Goal: Information Seeking & Learning: Learn about a topic

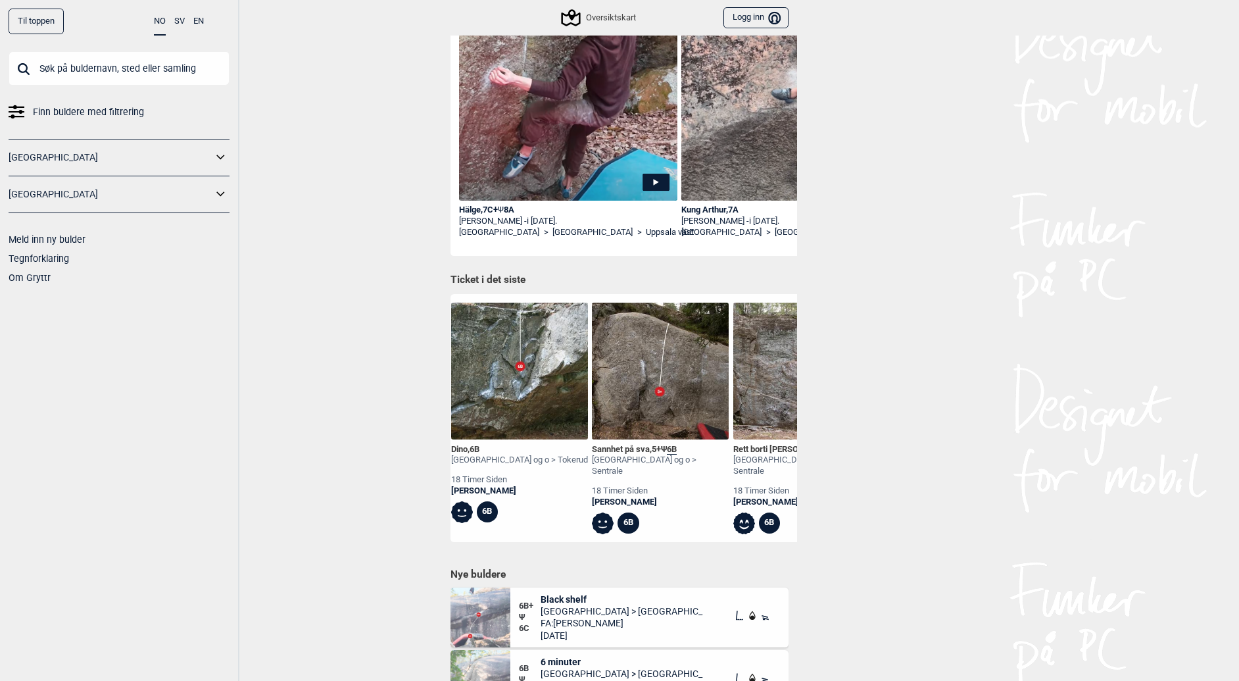
scroll to position [329, 0]
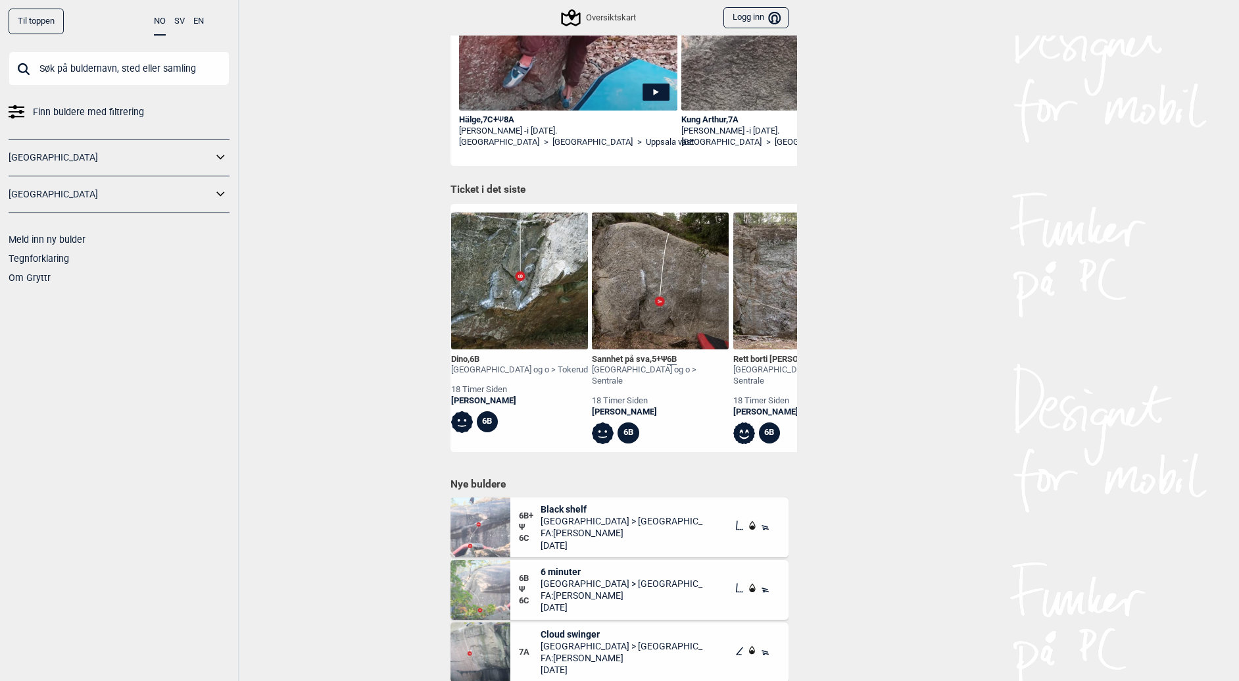
click at [128, 68] on input "text" at bounding box center [119, 68] width 221 height 34
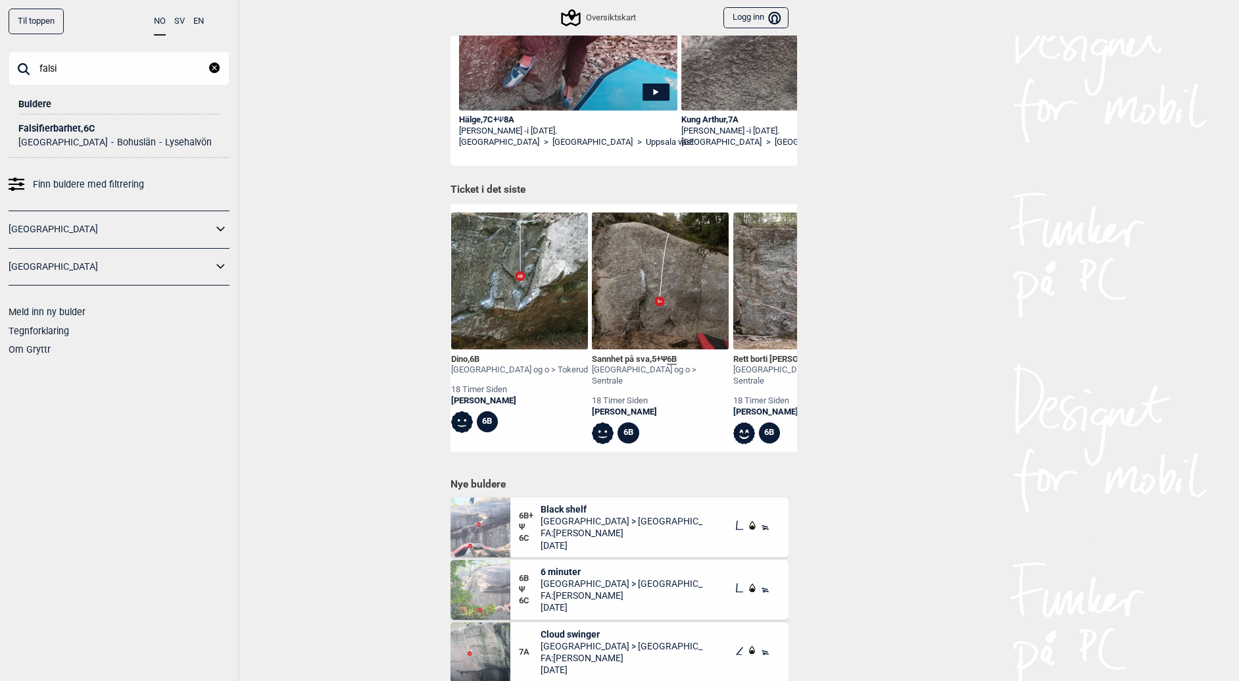
type input "falsi"
click at [70, 127] on div "Falsifierbarhet , 6C" at bounding box center [118, 129] width 201 height 10
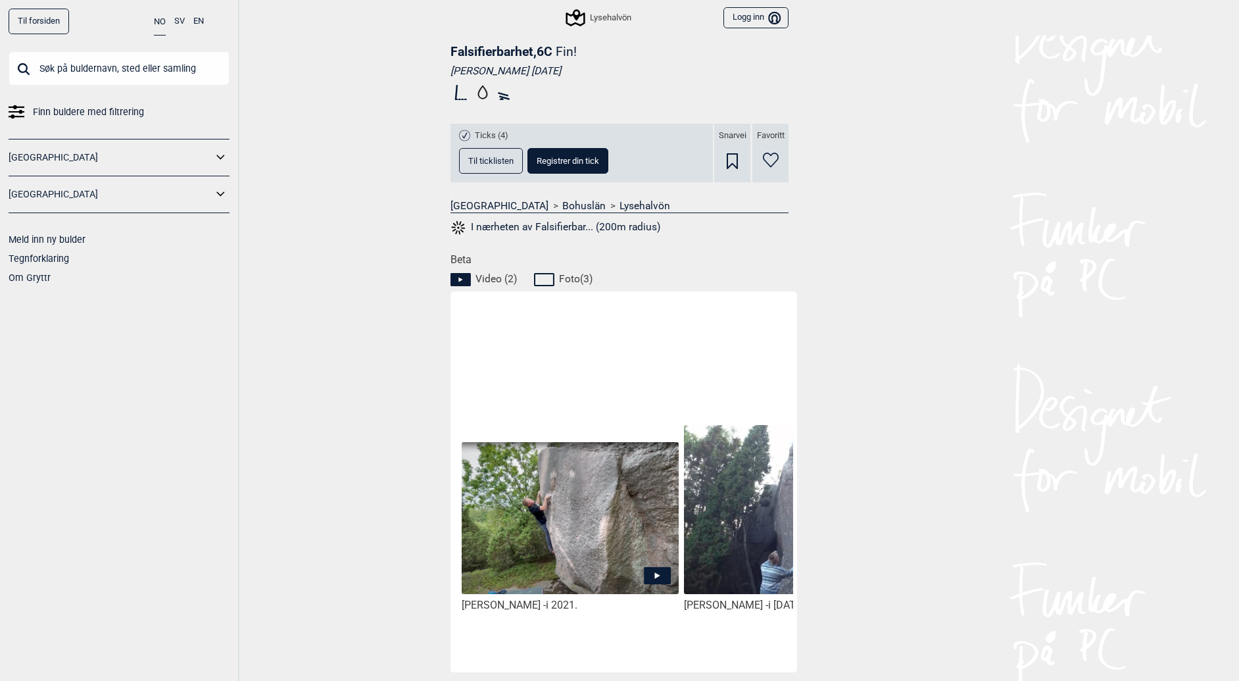
scroll to position [272, 0]
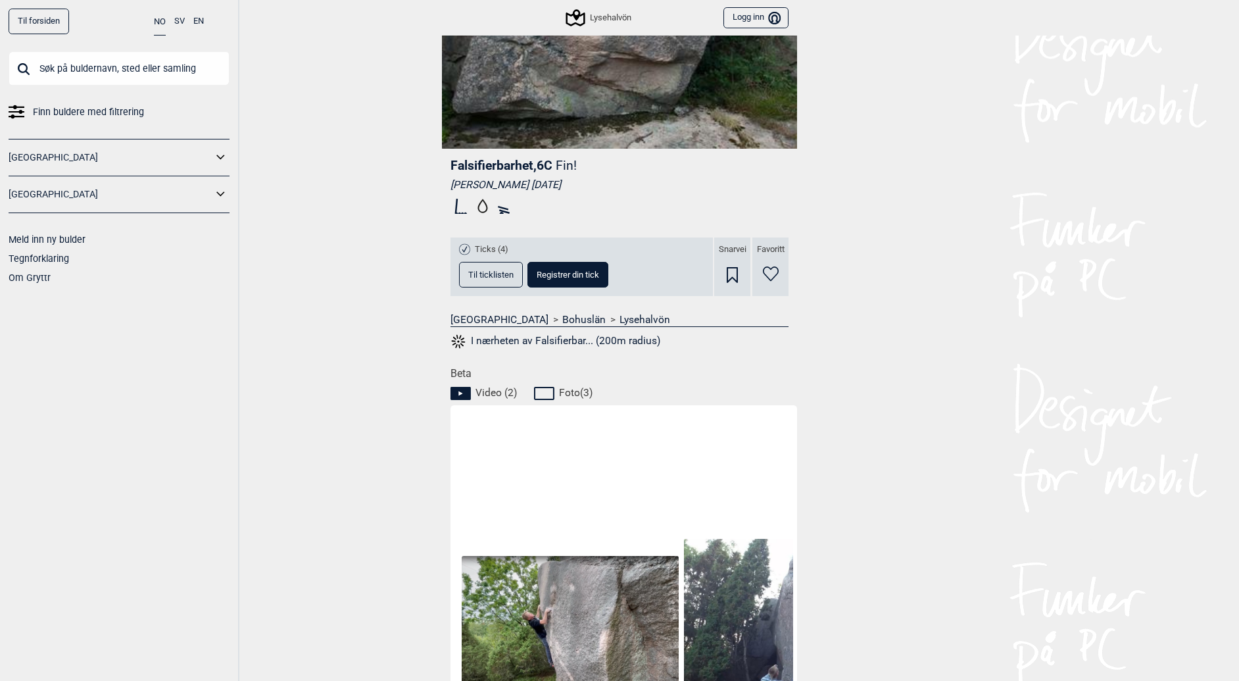
click at [467, 339] on button "I nærheten av Falsifierbar... (200m radius)" at bounding box center [555, 341] width 210 height 17
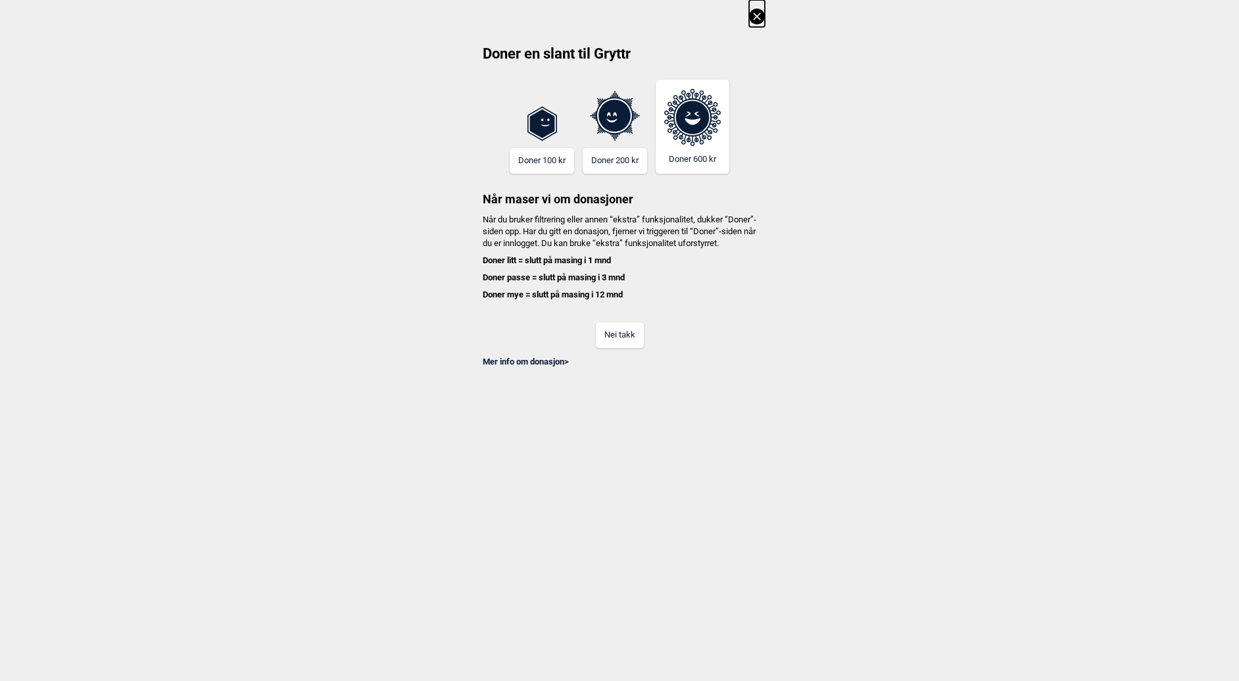
scroll to position [0, 1879]
click at [760, 12] on icon at bounding box center [757, 17] width 16 height 16
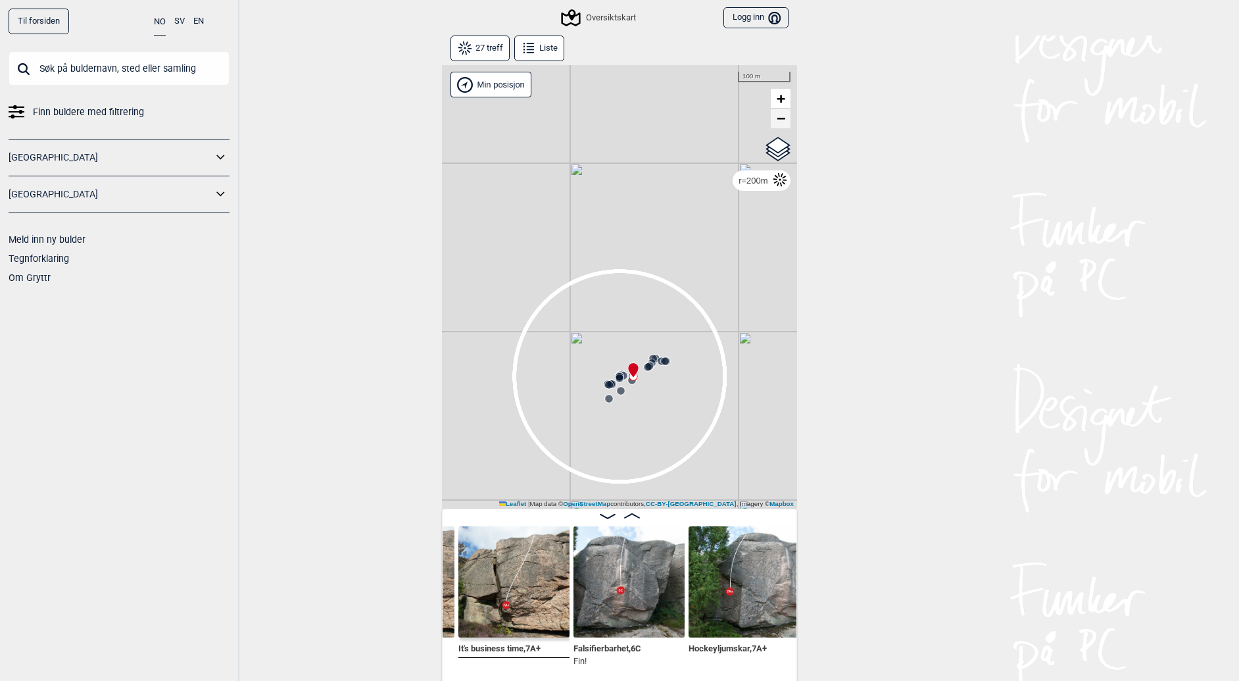
click at [779, 115] on span "−" at bounding box center [781, 118] width 9 height 16
click at [781, 99] on span "+" at bounding box center [781, 98] width 9 height 16
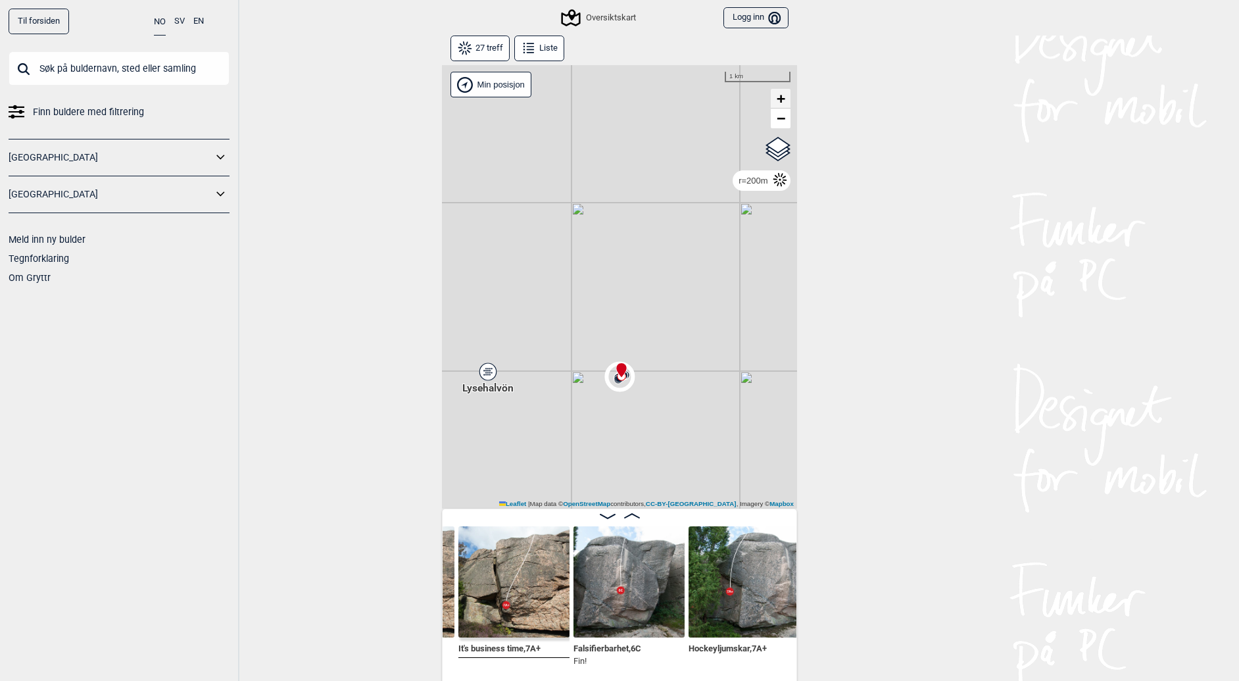
click at [781, 99] on span "+" at bounding box center [781, 98] width 9 height 16
drag, startPoint x: 685, startPoint y: 250, endPoint x: 666, endPoint y: 168, distance: 83.6
click at [666, 168] on div "Gol [GEOGRAPHIC_DATA] Kolomoen [GEOGRAPHIC_DATA] [GEOGRAPHIC_DATA] [GEOGRAPHIC_…" at bounding box center [619, 286] width 355 height 443
click at [783, 97] on span "+" at bounding box center [781, 98] width 9 height 16
click at [783, 96] on span "+" at bounding box center [781, 98] width 9 height 16
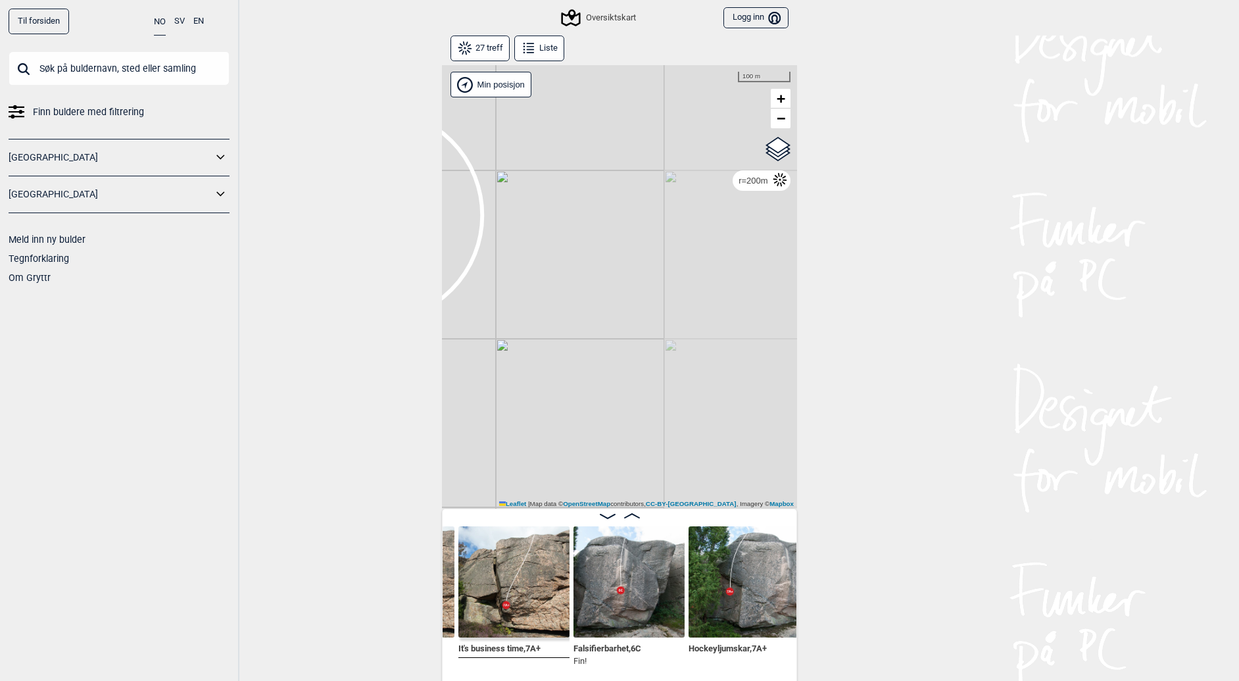
drag, startPoint x: 722, startPoint y: 336, endPoint x: 543, endPoint y: 329, distance: 179.0
click at [543, 329] on div "Gol [GEOGRAPHIC_DATA] Kolomoen [GEOGRAPHIC_DATA] [GEOGRAPHIC_DATA] [GEOGRAPHIC_…" at bounding box center [619, 286] width 355 height 443
drag, startPoint x: 543, startPoint y: 329, endPoint x: 765, endPoint y: 337, distance: 221.8
click at [765, 337] on div "Gol [GEOGRAPHIC_DATA] Kolomoen [GEOGRAPHIC_DATA] [GEOGRAPHIC_DATA] [GEOGRAPHIC_…" at bounding box center [619, 286] width 355 height 443
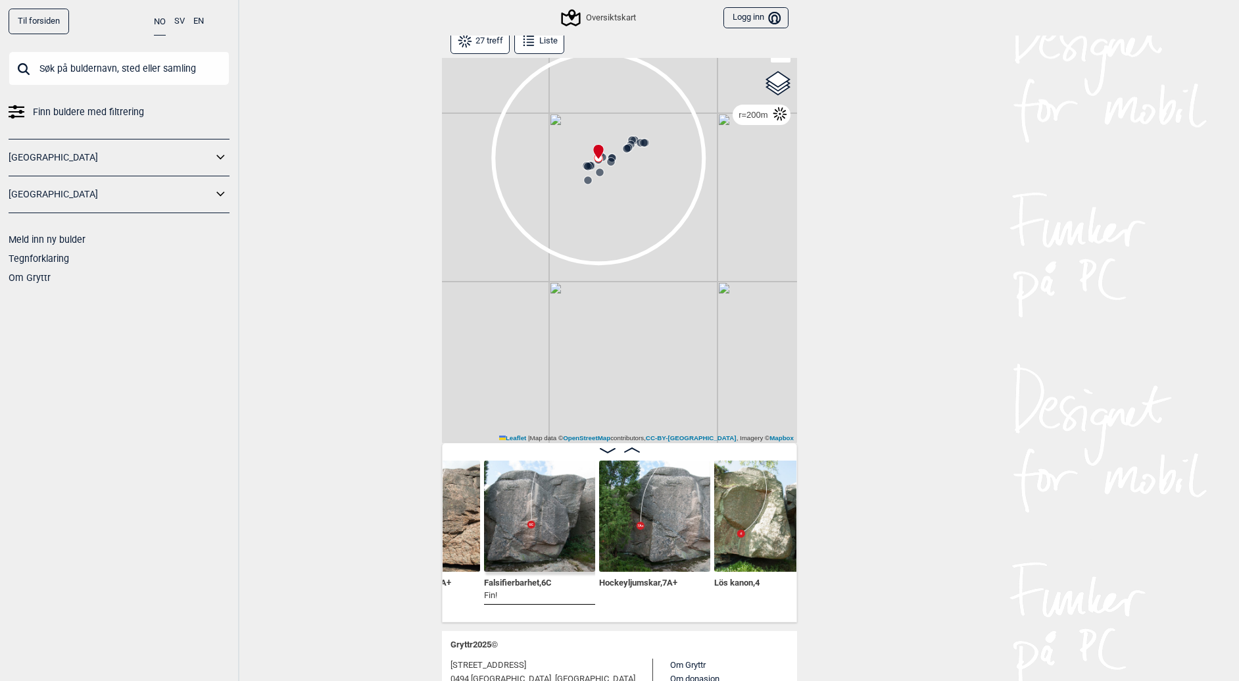
scroll to position [0, 1962]
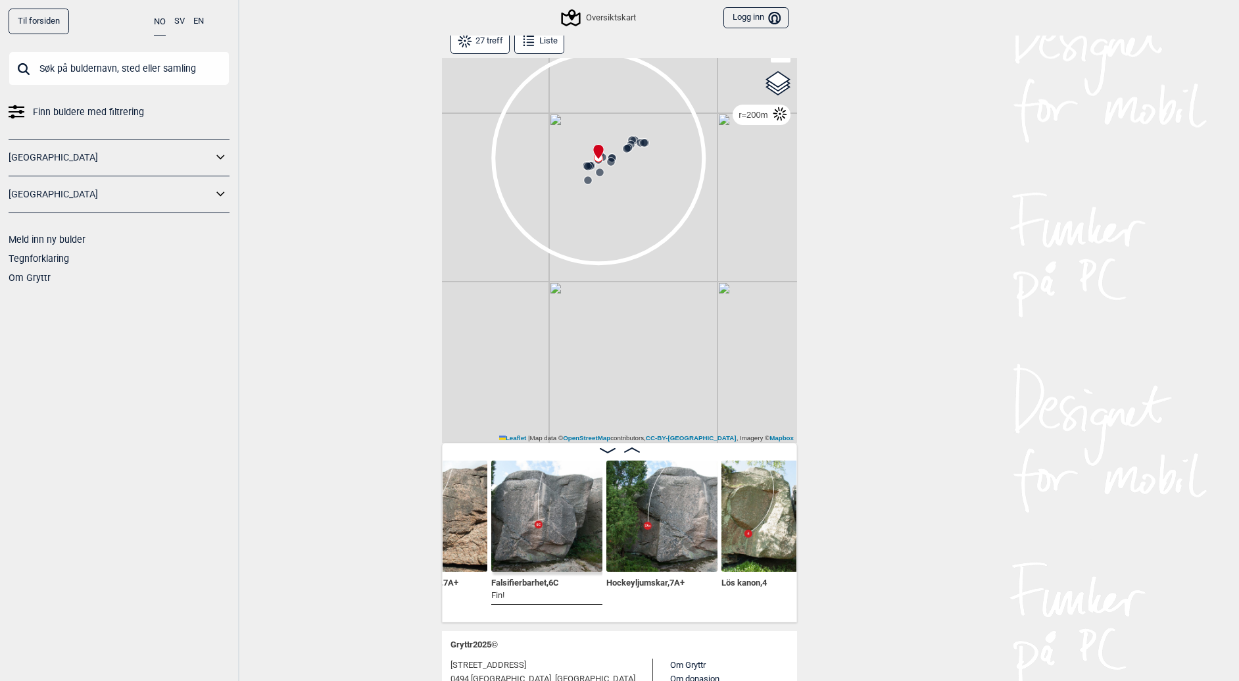
click at [686, 503] on img at bounding box center [661, 515] width 111 height 111
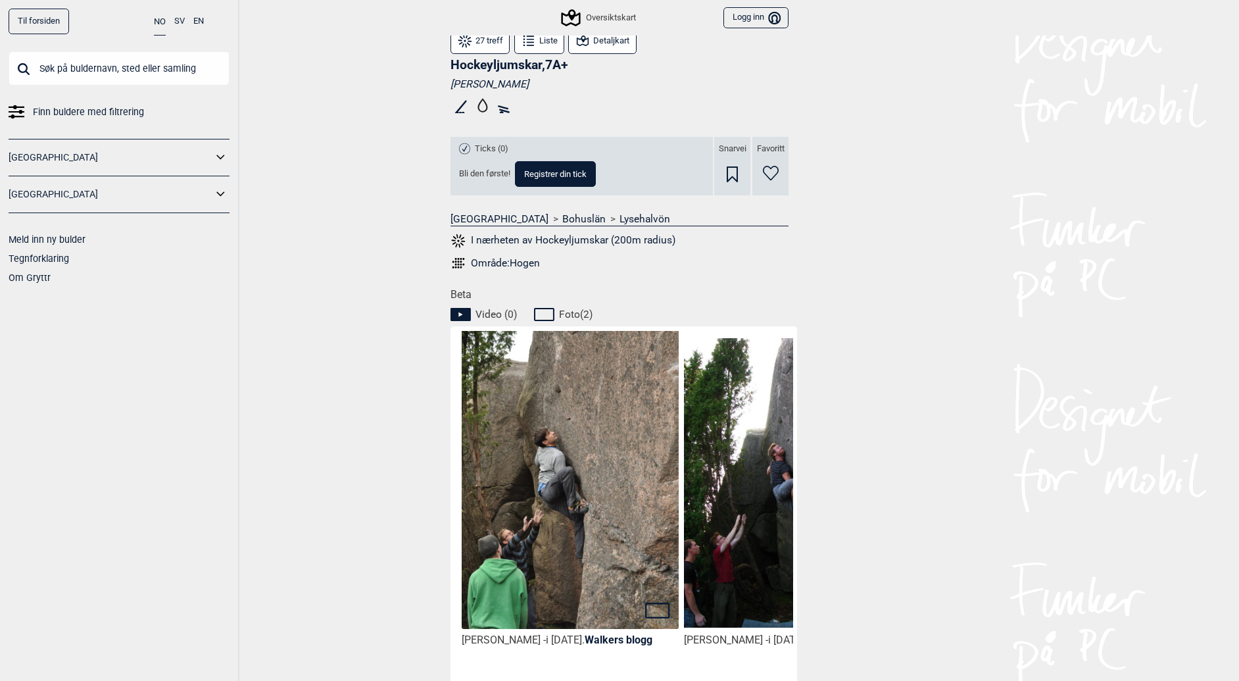
scroll to position [285, 0]
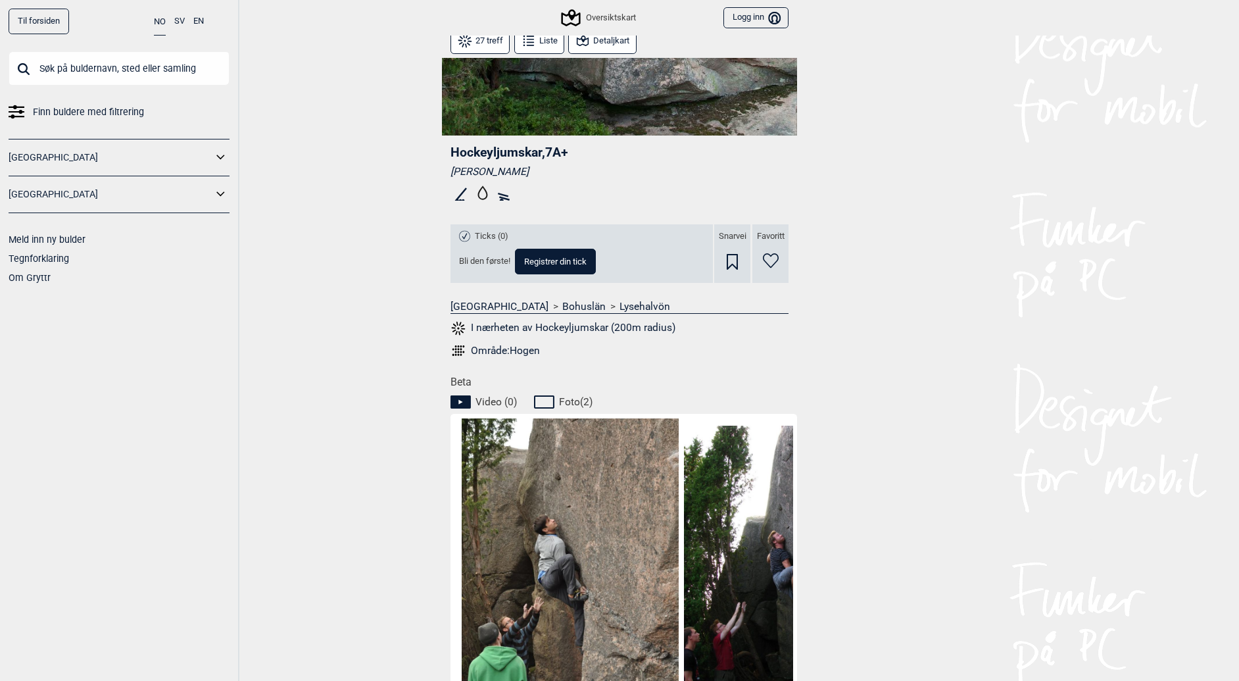
click at [109, 70] on input "text" at bounding box center [119, 68] width 221 height 34
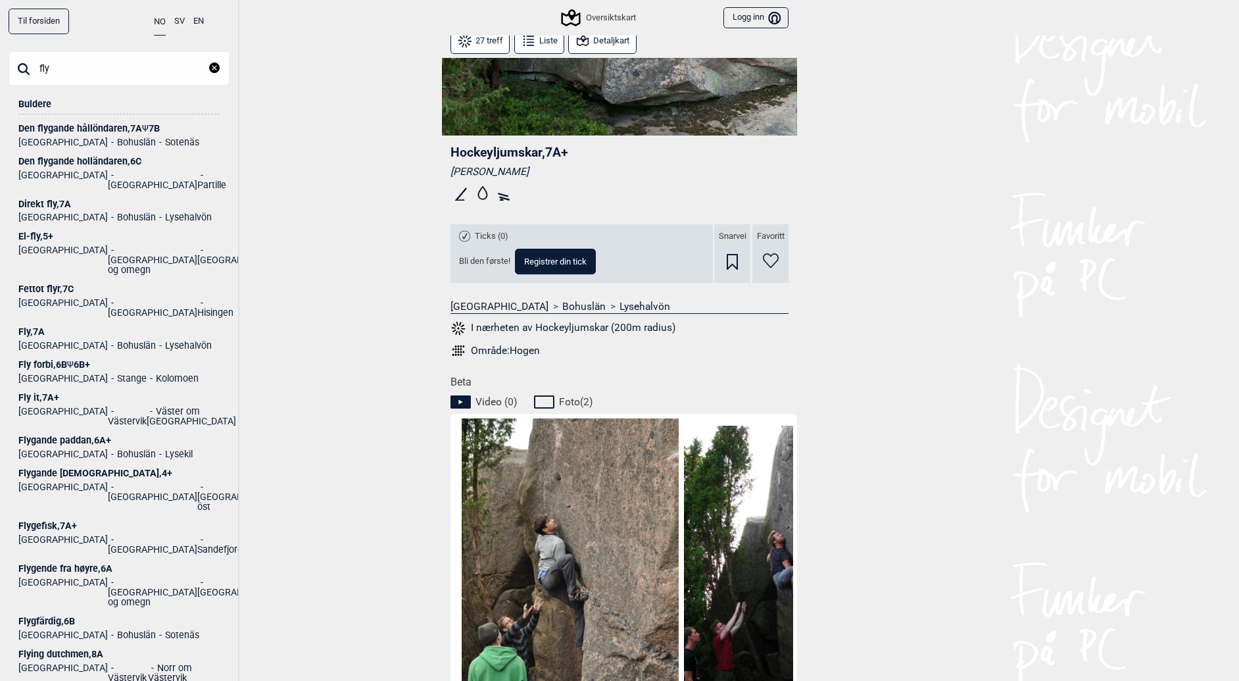
type input "fly"
click at [34, 327] on div "Fly , 7A" at bounding box center [118, 332] width 201 height 10
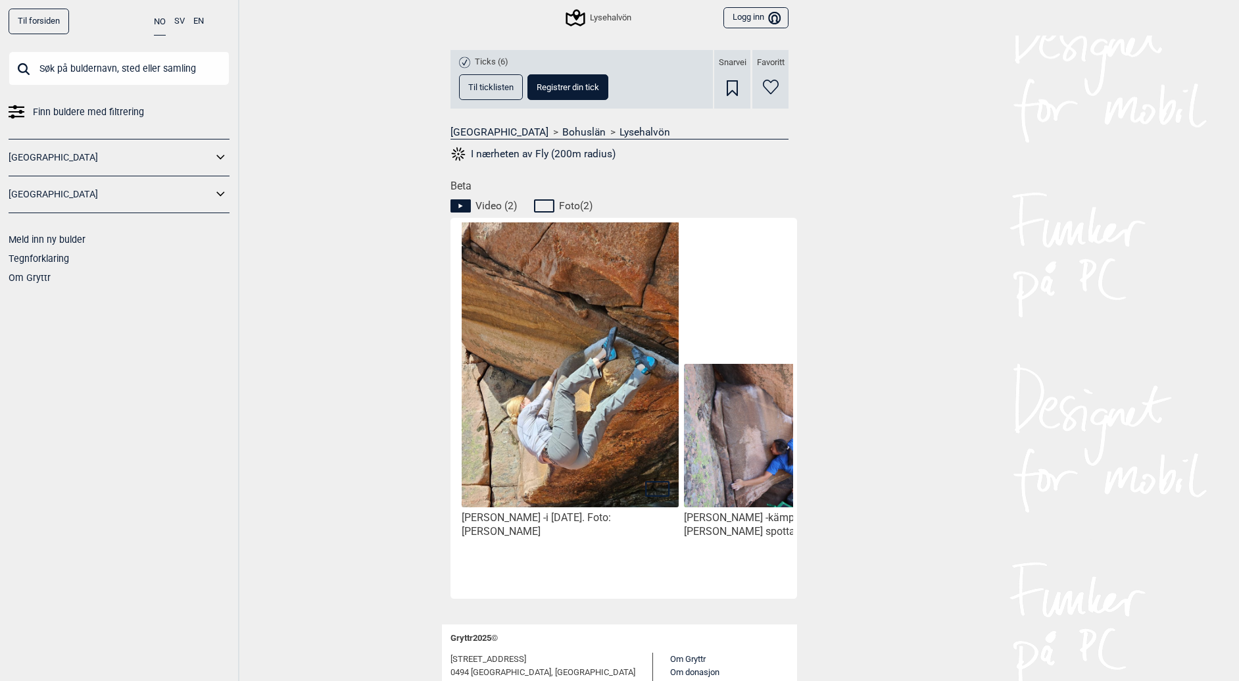
scroll to position [517, 0]
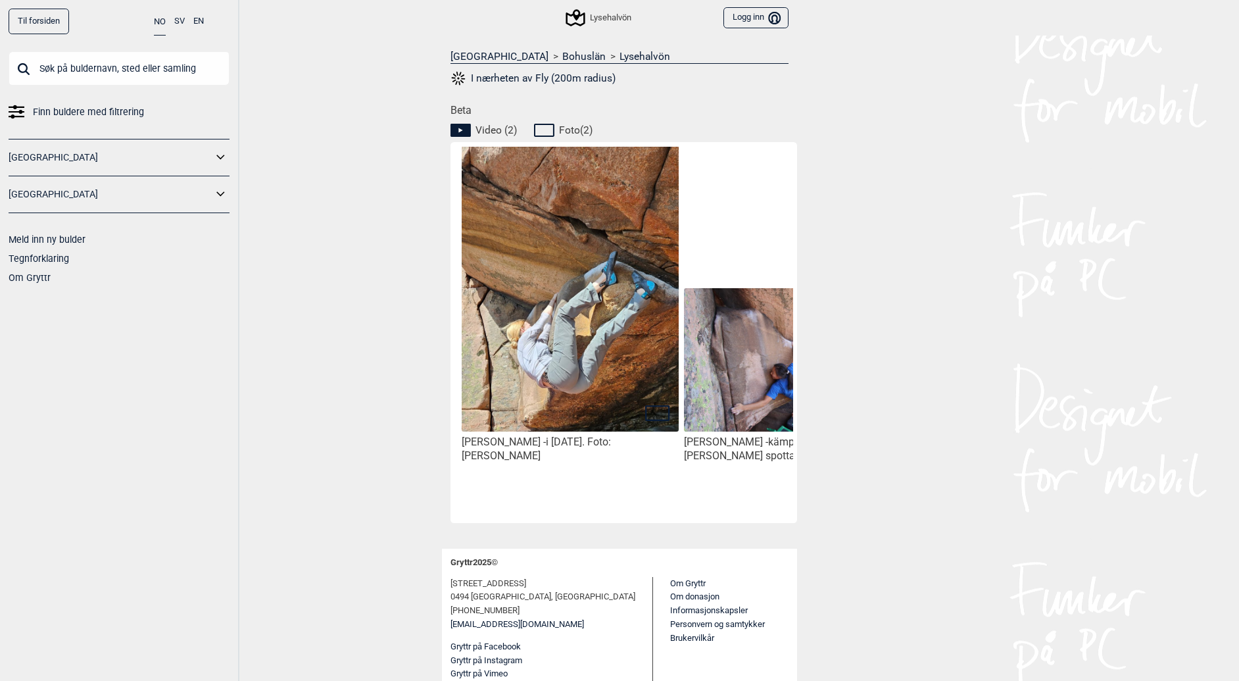
click at [497, 128] on span "Video ( 2 )" at bounding box center [495, 130] width 41 height 13
click at [487, 128] on span "Video ( 2 )" at bounding box center [495, 130] width 41 height 13
click at [503, 128] on span "Video ( 2 )" at bounding box center [495, 130] width 41 height 13
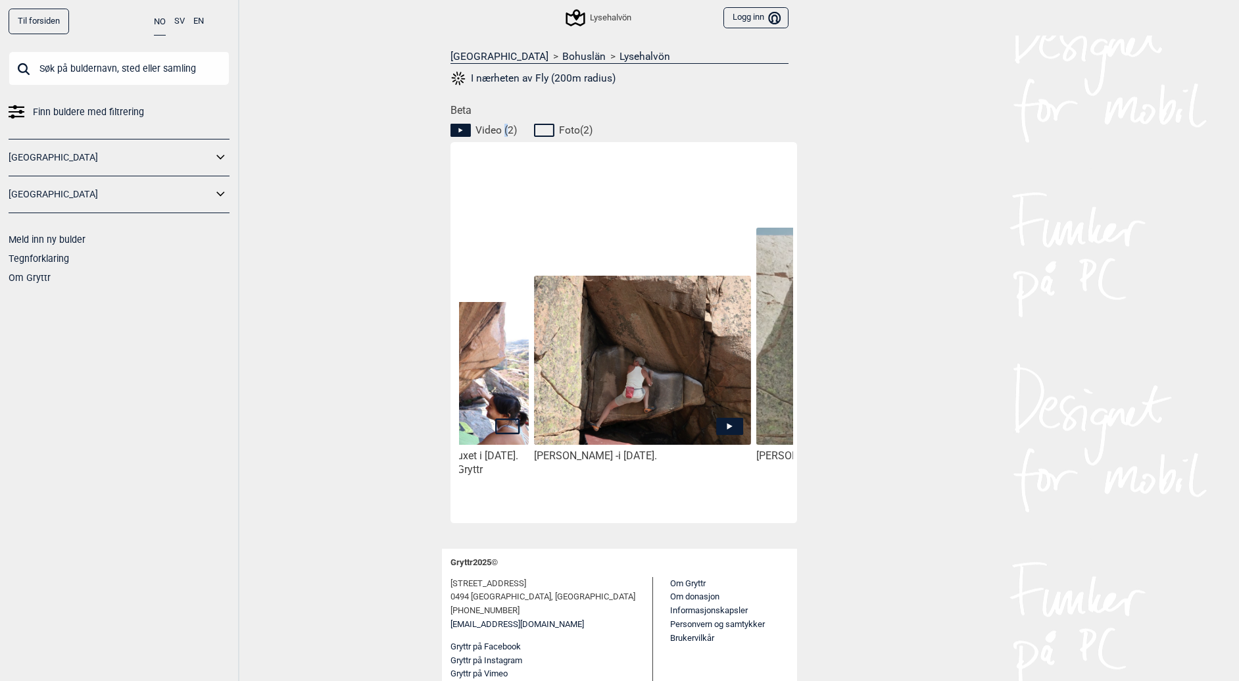
scroll to position [0, 383]
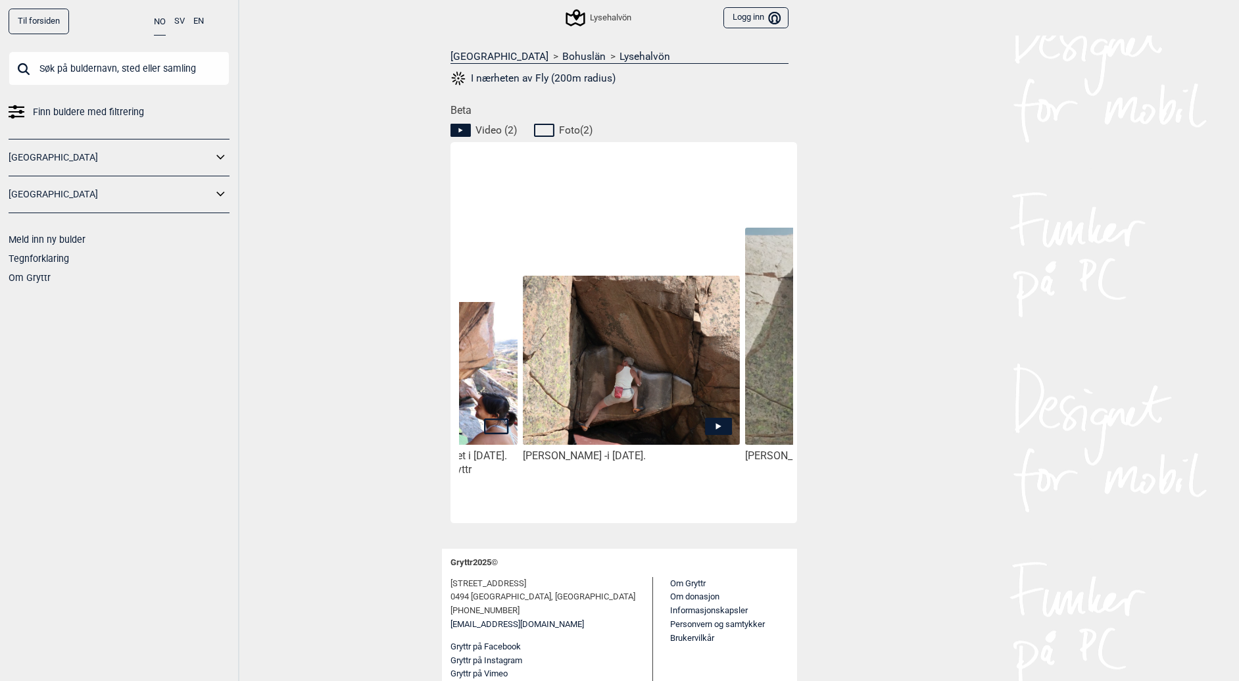
click at [719, 429] on icon at bounding box center [718, 426] width 27 height 17
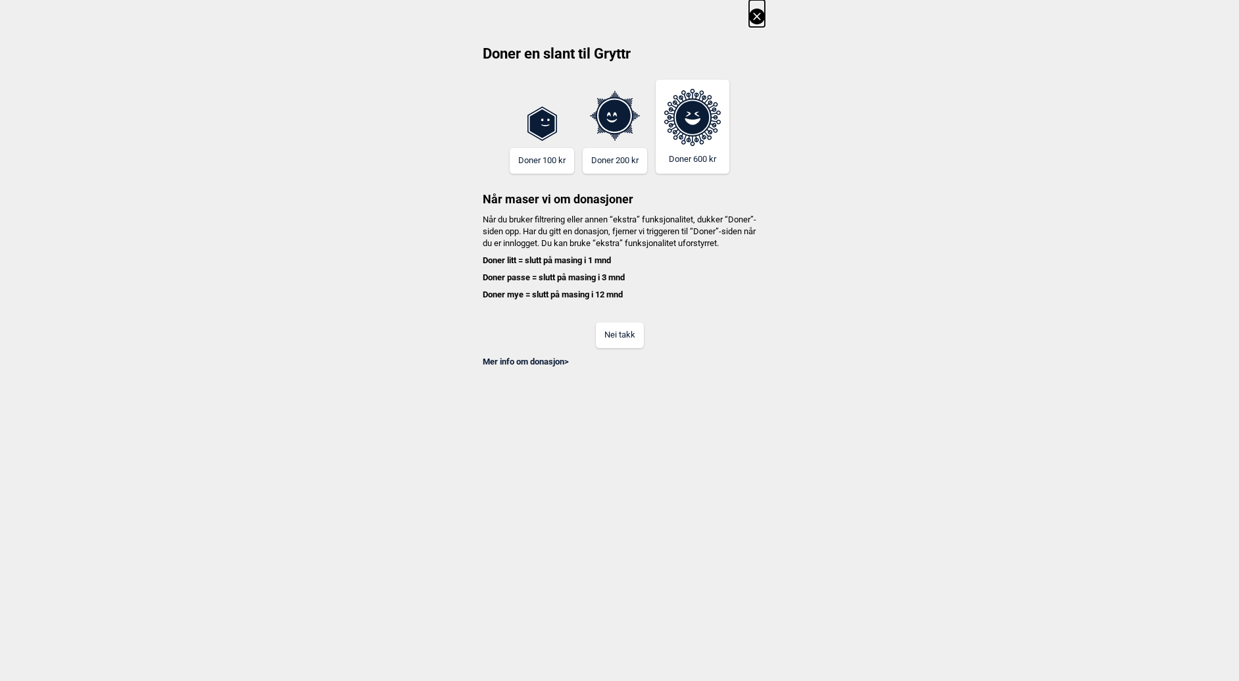
click at [760, 10] on icon at bounding box center [757, 17] width 16 height 16
click at [765, 17] on icon at bounding box center [757, 17] width 16 height 16
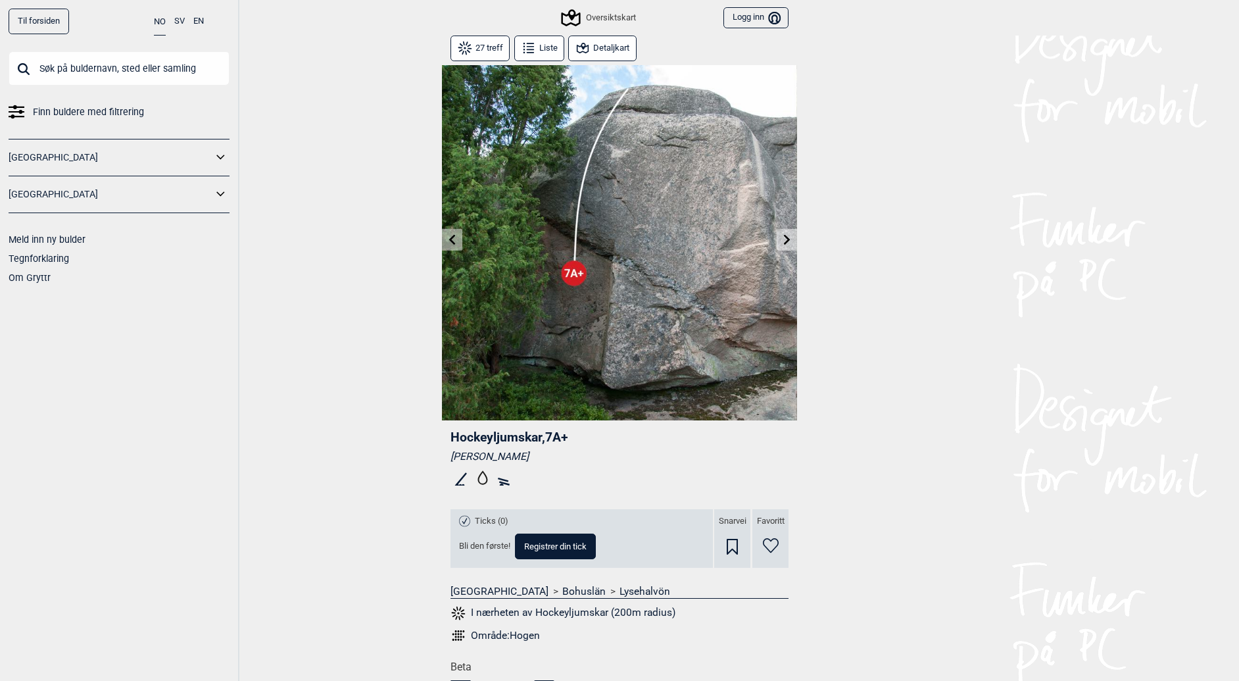
click at [122, 55] on input "text" at bounding box center [119, 68] width 221 height 34
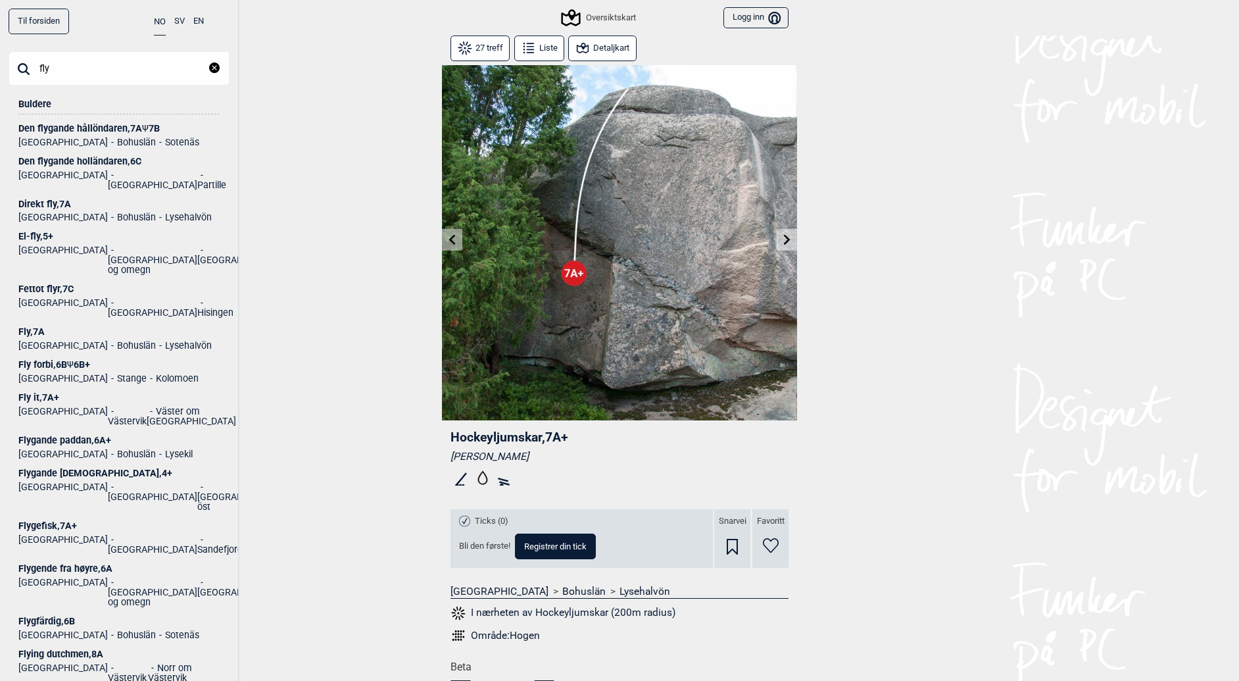
type input "fly"
click at [34, 327] on div "Fly , 7A" at bounding box center [118, 332] width 201 height 10
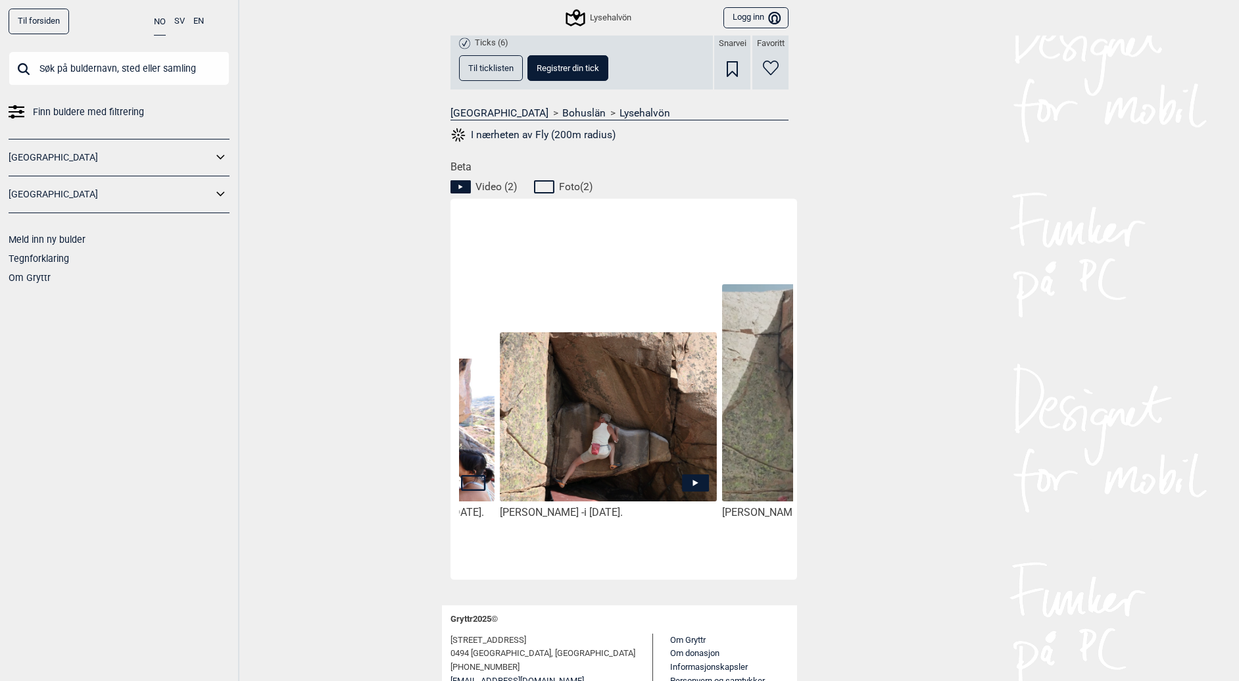
scroll to position [0, 555]
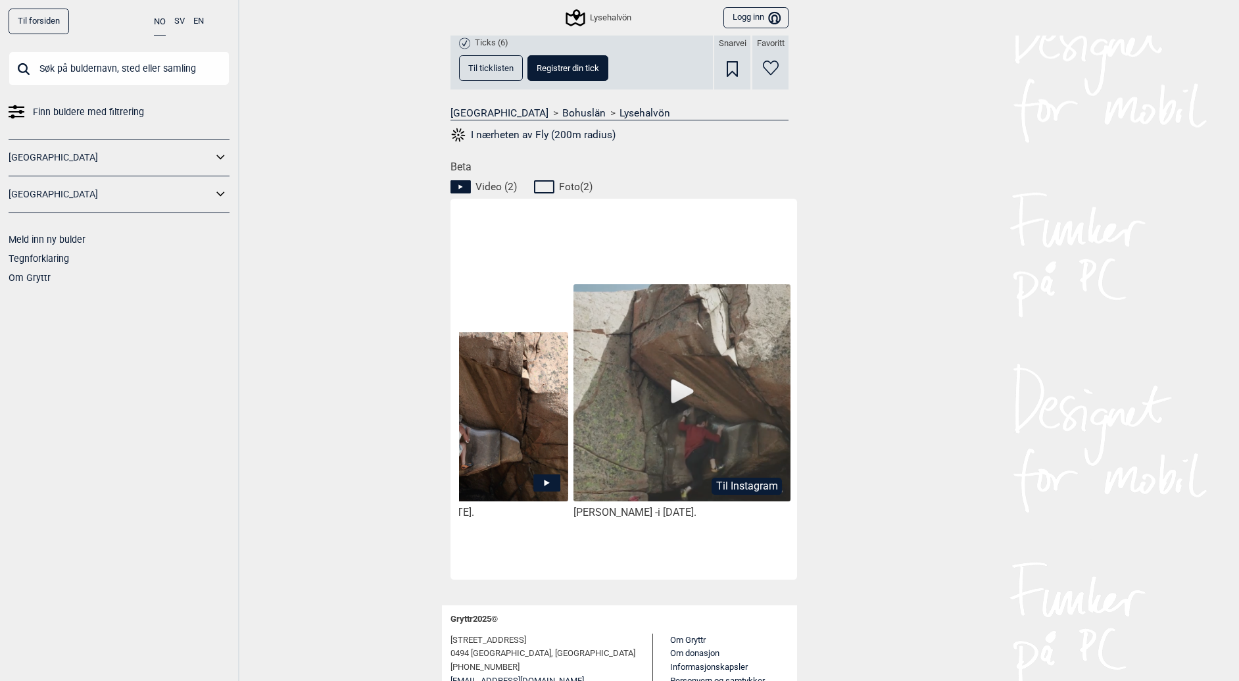
click at [700, 408] on img at bounding box center [681, 393] width 217 height 219
